Goal: Task Accomplishment & Management: Manage account settings

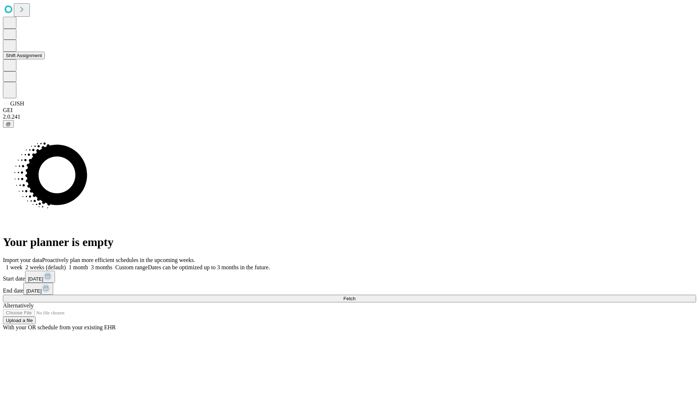
click at [45, 59] on button "Shift Assignment" at bounding box center [24, 56] width 42 height 8
